Goal: Task Accomplishment & Management: Complete application form

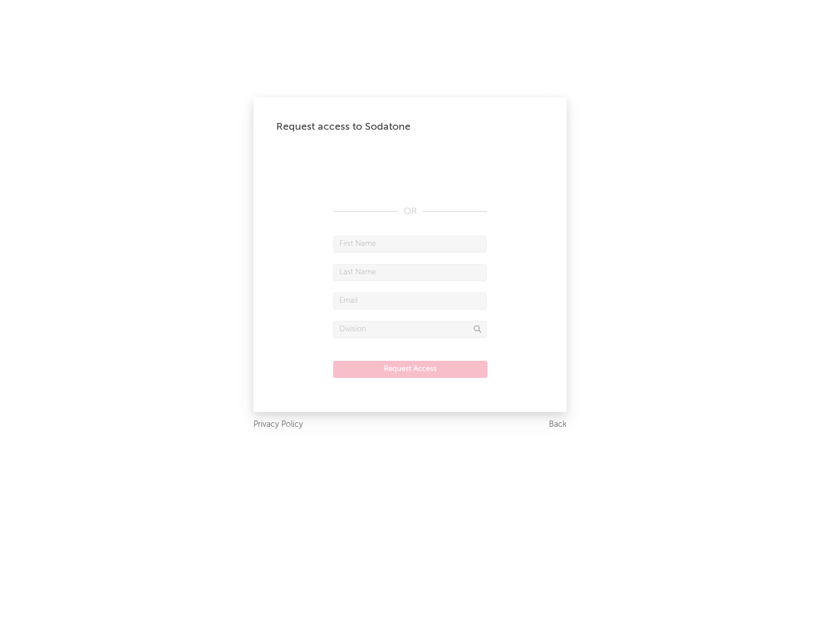
click at [410, 244] on input "text" at bounding box center [410, 244] width 154 height 17
type input "[PERSON_NAME]"
click at [410, 272] on input "text" at bounding box center [410, 272] width 154 height 17
type input "[PERSON_NAME]"
click at [410, 301] on input "text" at bounding box center [410, 301] width 154 height 17
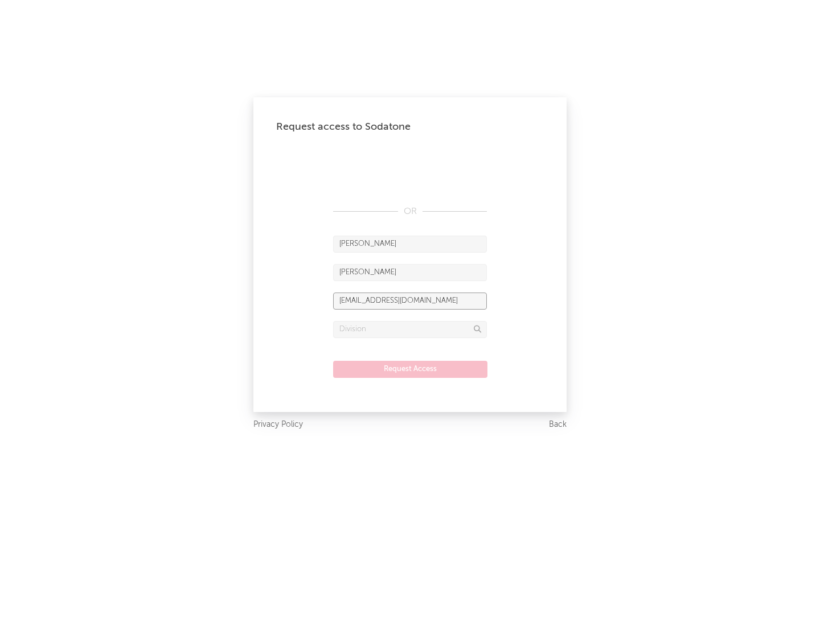
type input "[EMAIL_ADDRESS][DOMAIN_NAME]"
click at [410, 329] on input "text" at bounding box center [410, 329] width 154 height 17
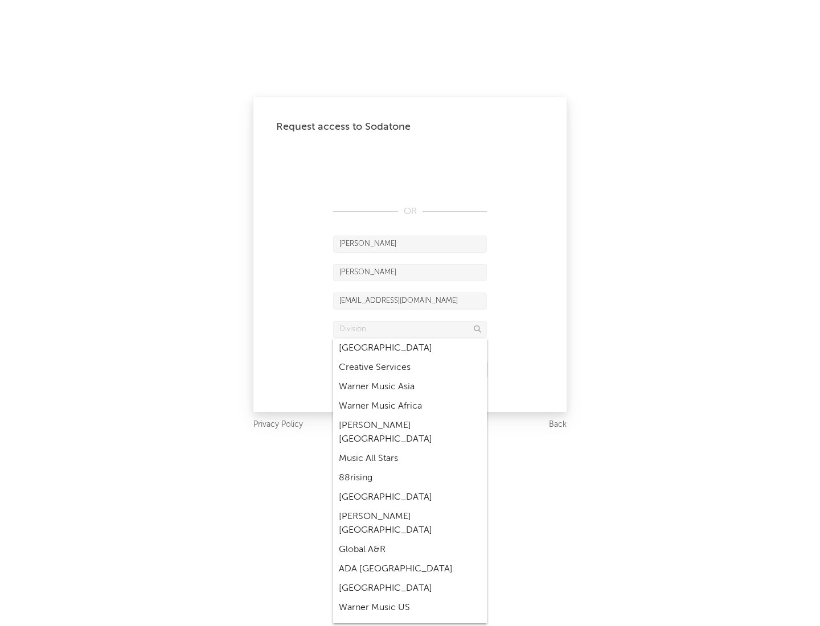
click at [410, 449] on div "Music All Stars" at bounding box center [410, 458] width 154 height 19
type input "Music All Stars"
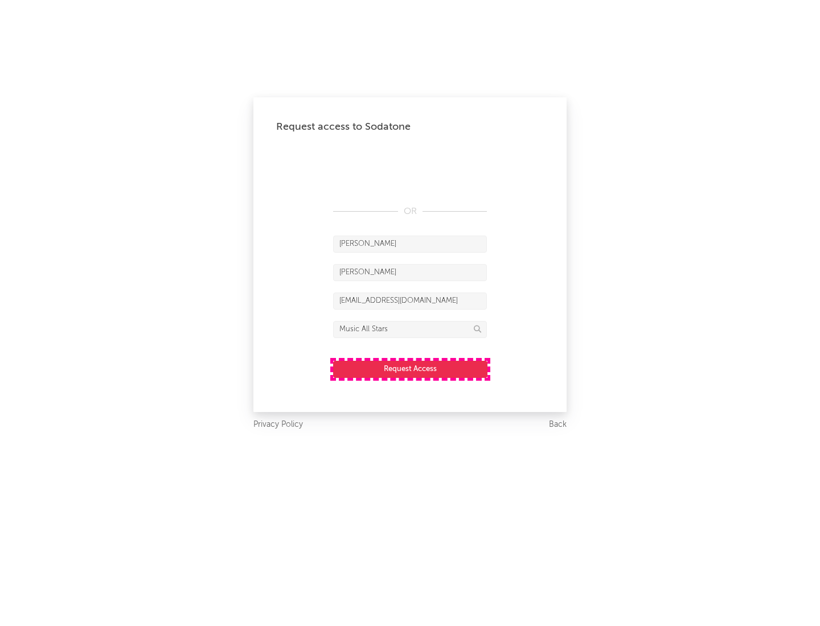
click at [410, 369] on button "Request Access" at bounding box center [410, 369] width 154 height 17
